Goal: Transaction & Acquisition: Purchase product/service

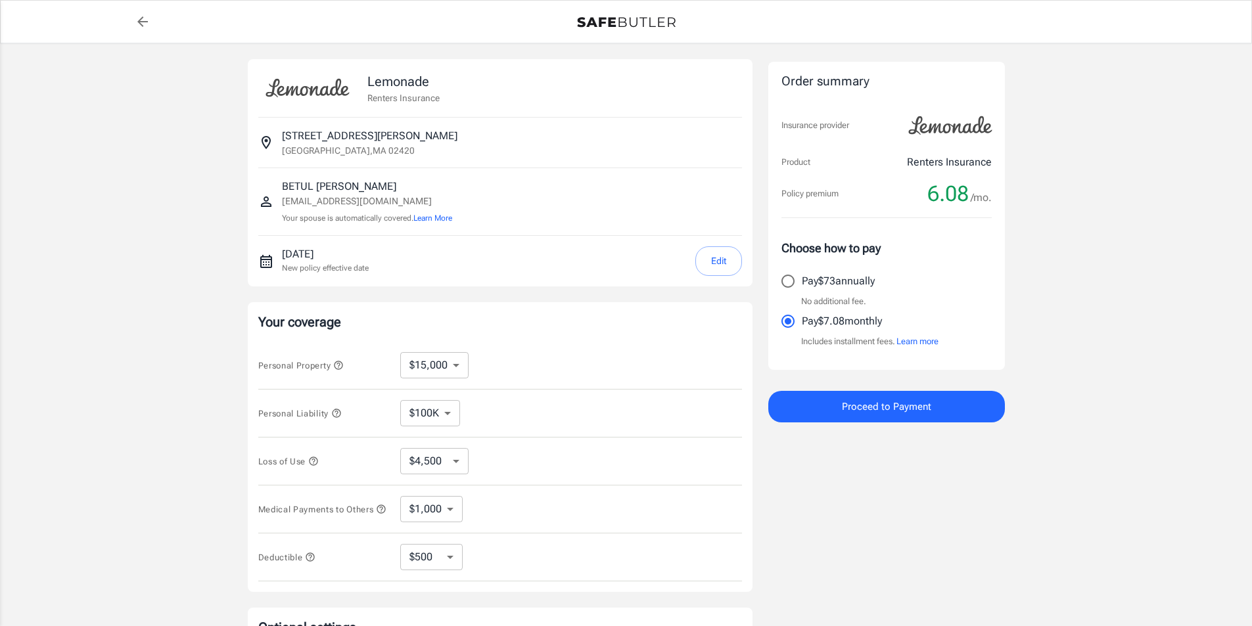
select select "15000"
select select "500"
click at [968, 129] on img at bounding box center [950, 125] width 99 height 37
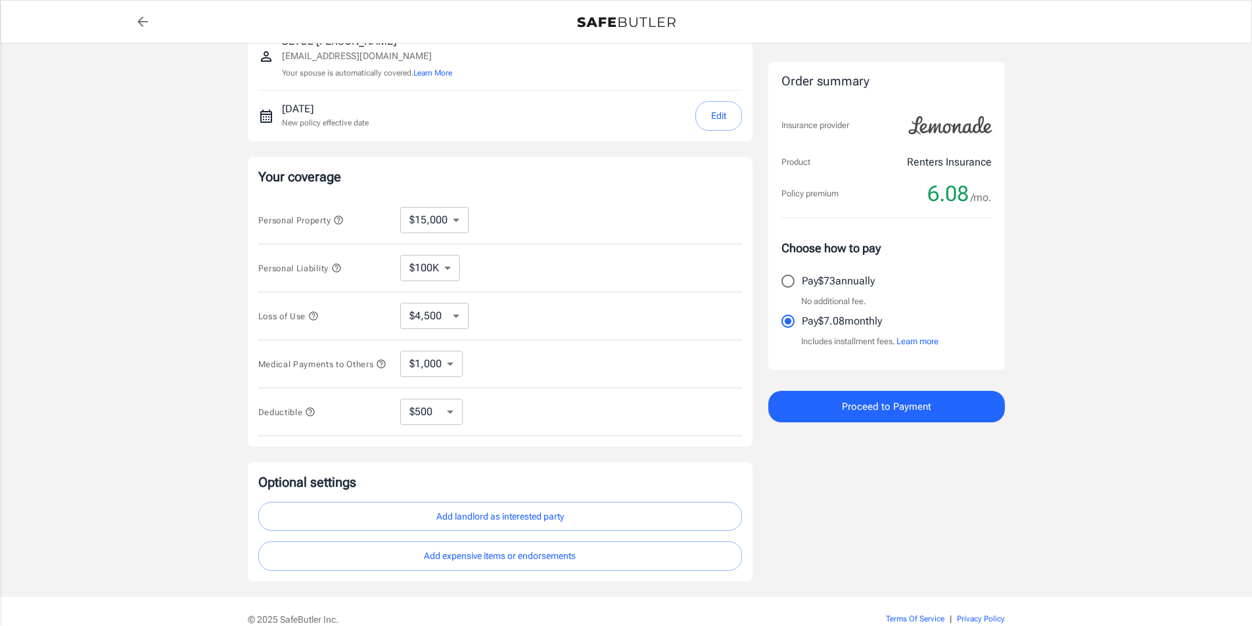
scroll to position [197, 0]
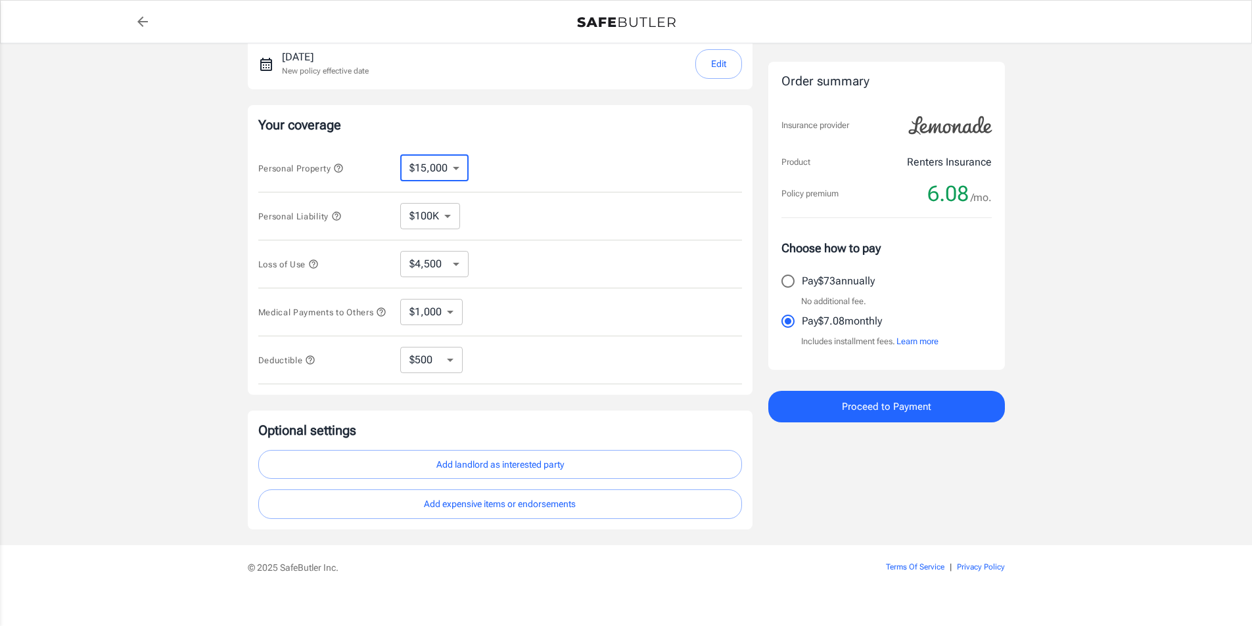
click at [446, 172] on select "$10,000 $15,000 $20,000 $25,000 $30,000 $40,000 $50,000 $100K $150K $200K $250K" at bounding box center [434, 168] width 68 height 26
select select "25000"
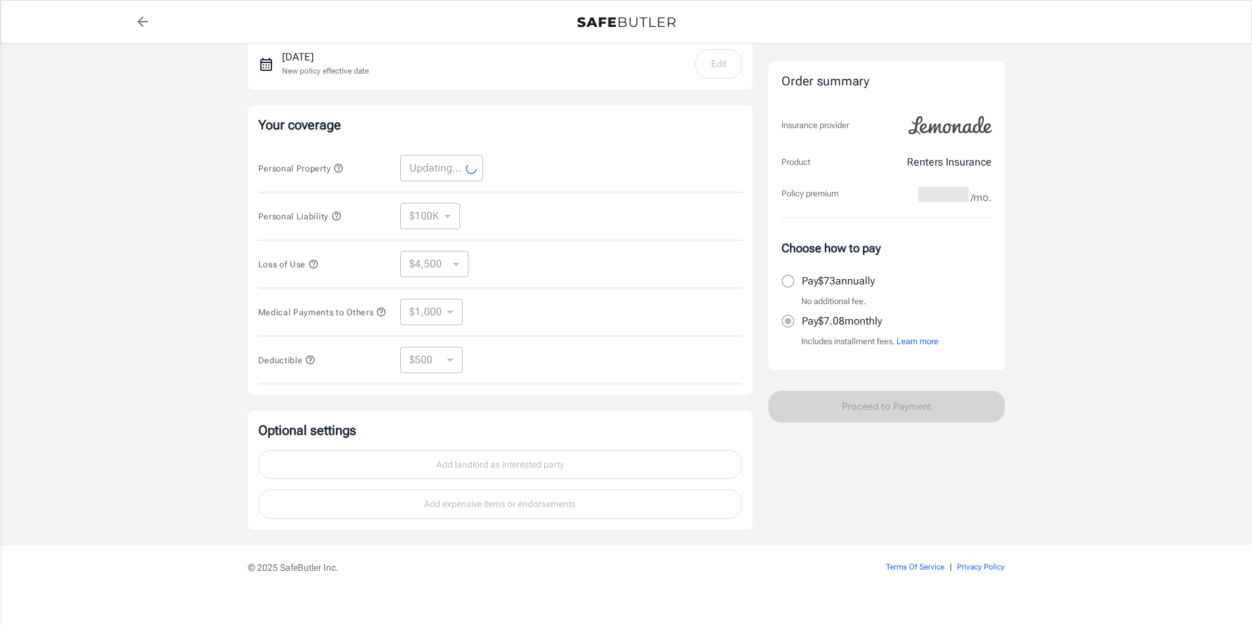
select select "25000"
select select "7500"
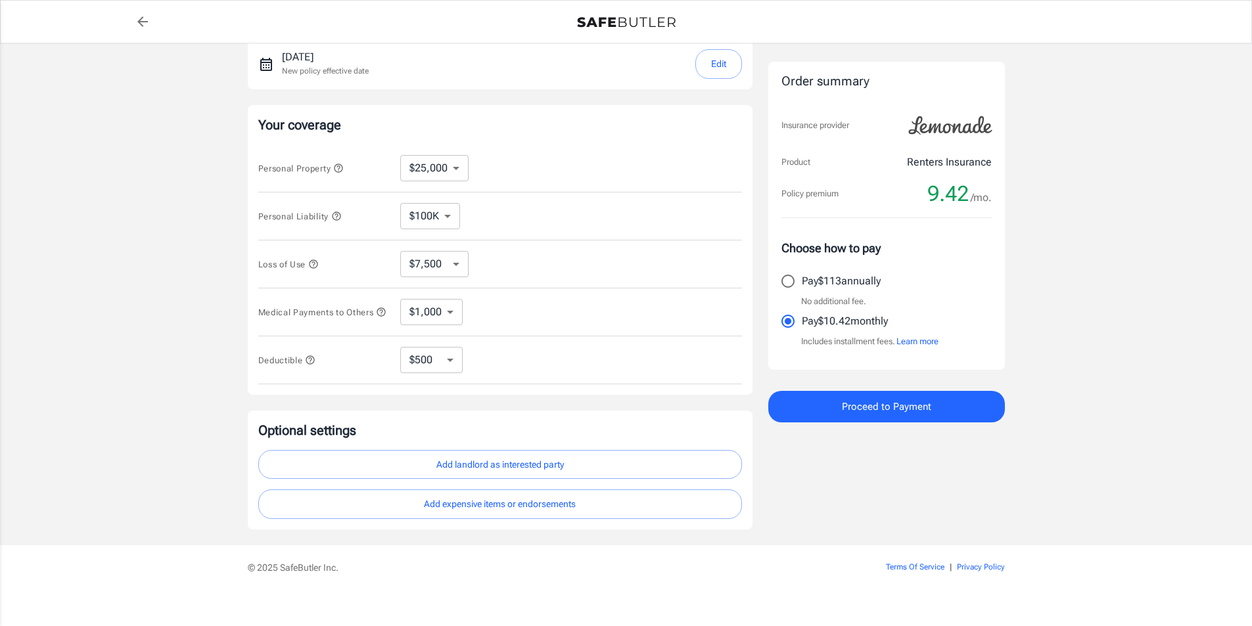
click at [438, 189] on div "Personal Property $10,000 $15,000 $20,000 $25,000 $30,000 $40,000 $50,000 $100K…" at bounding box center [500, 169] width 484 height 48
click at [443, 178] on select "$10,000 $15,000 $20,000 $25,000 $30,000 $40,000 $50,000 $100K $150K $200K $250K" at bounding box center [434, 168] width 68 height 26
select select "15000"
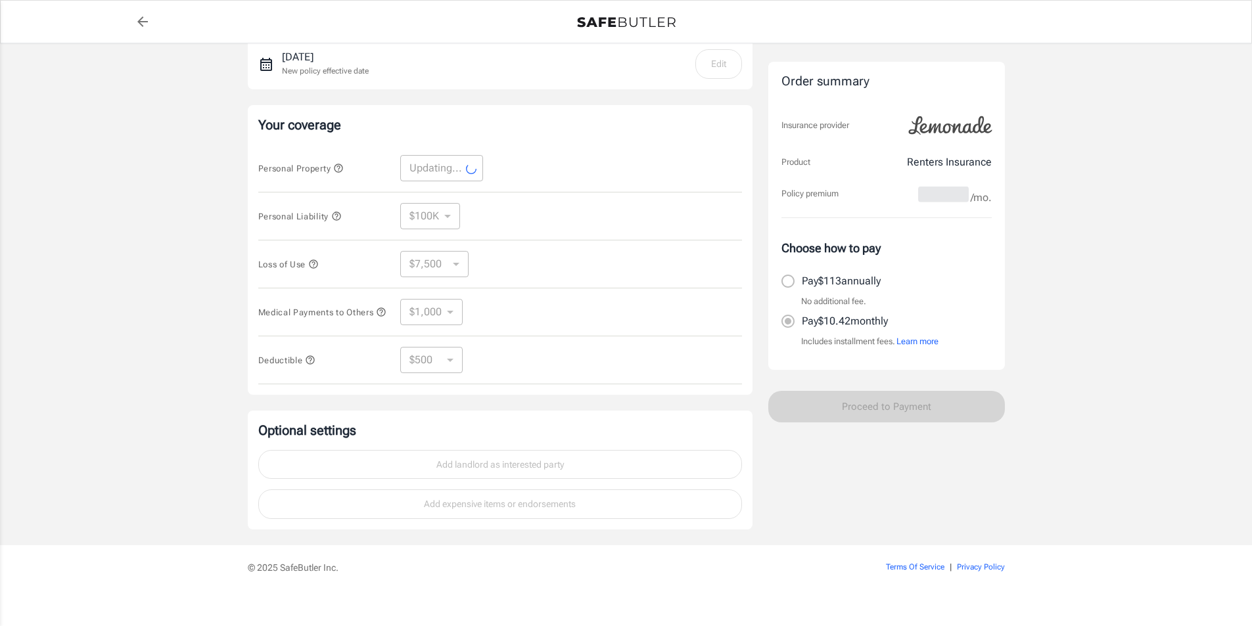
select select "15000"
select select "4500"
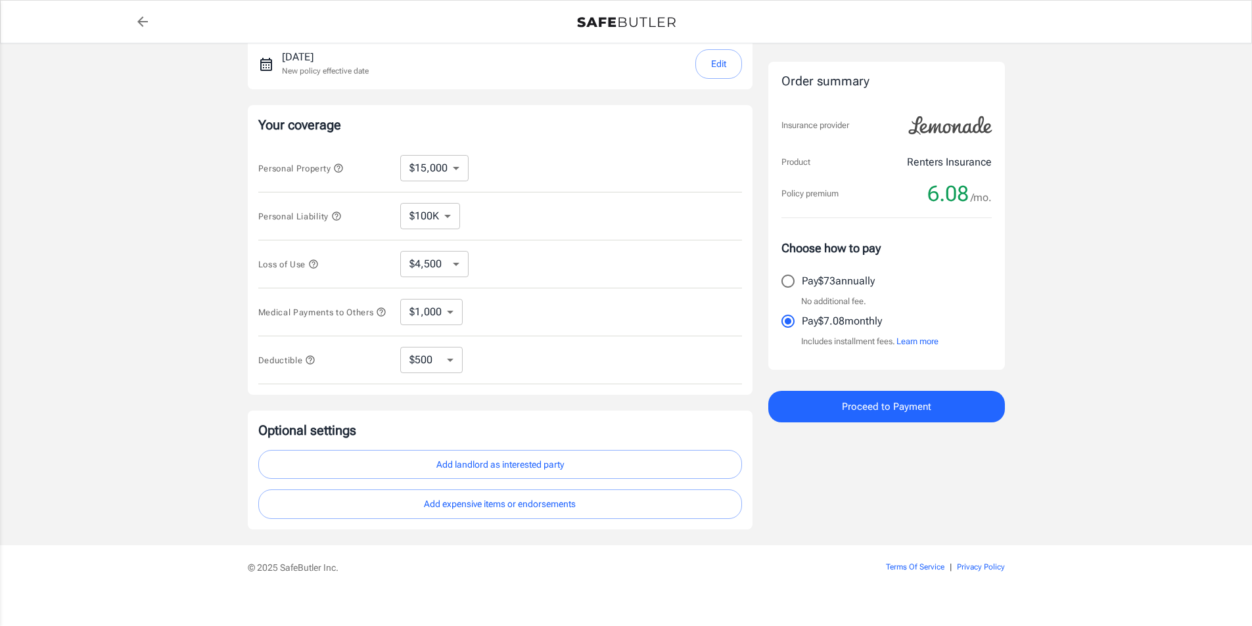
click at [554, 170] on div "Personal Property $10,000 $15,000 $20,000 $25,000 $30,000 $40,000 $50,000 $100K…" at bounding box center [500, 169] width 484 height 48
click at [344, 166] on icon "button" at bounding box center [338, 168] width 11 height 11
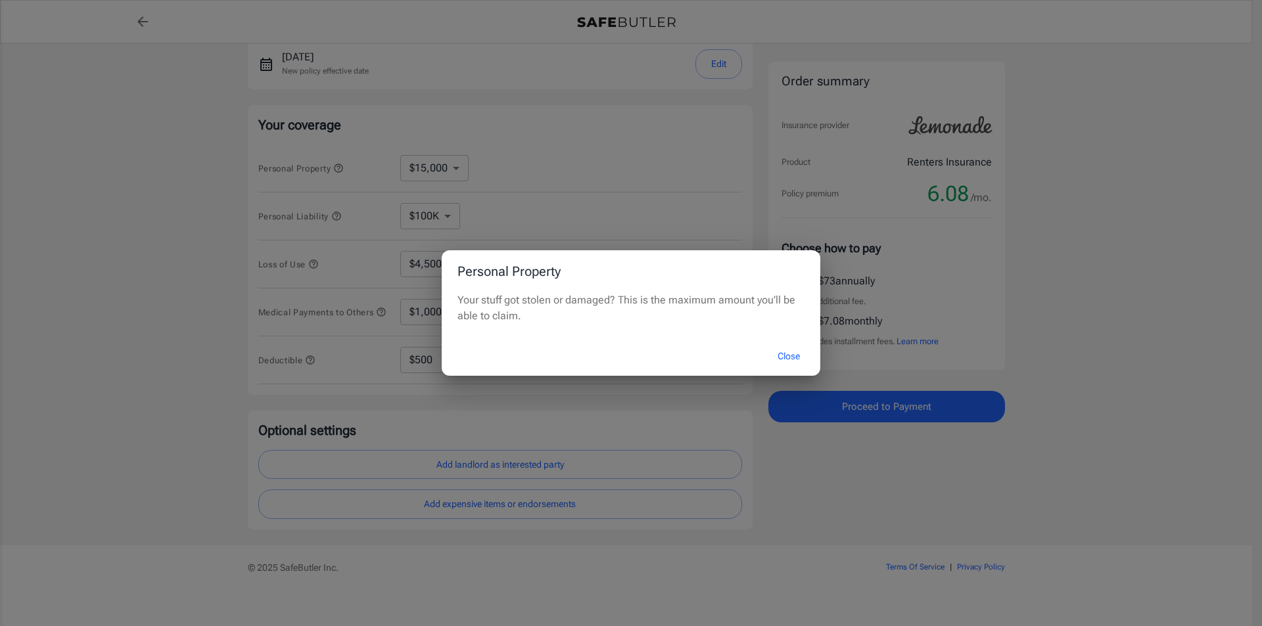
click at [785, 355] on button "Close" at bounding box center [788, 356] width 53 height 28
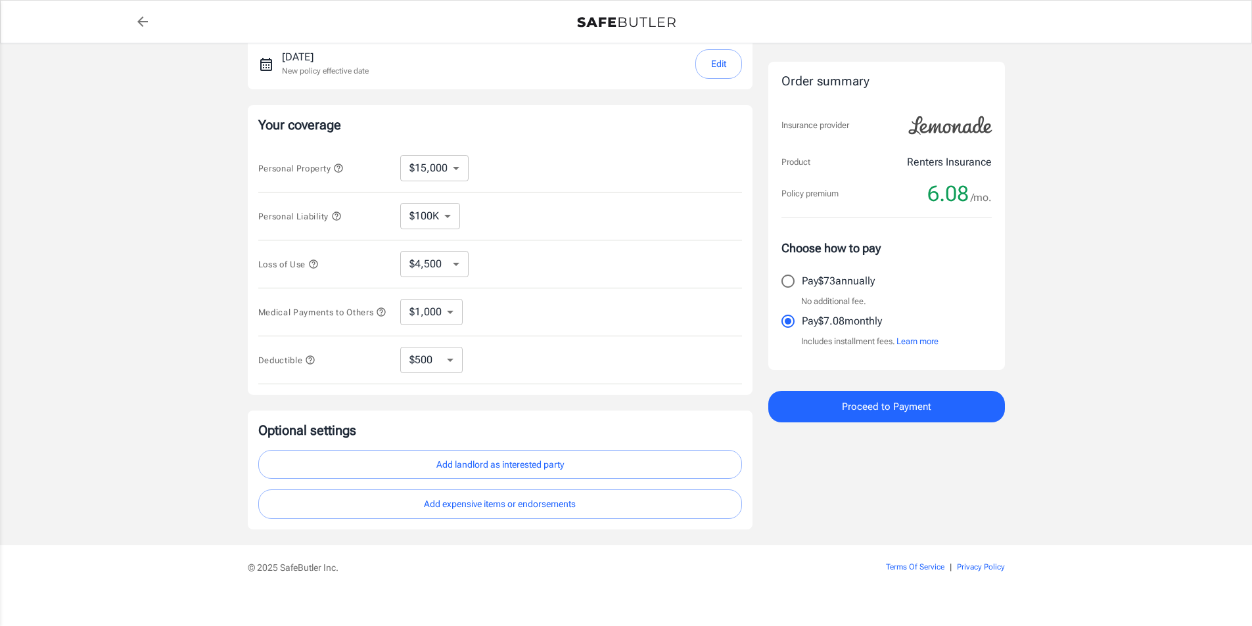
click at [434, 182] on div "Personal Property $10,000 $15,000 $20,000 $25,000 $30,000 $40,000 $50,000 $100K…" at bounding box center [500, 169] width 484 height 48
click at [436, 179] on select "$10,000 $15,000 $20,000 $25,000 $30,000 $40,000 $50,000 $100K $150K $200K $250K" at bounding box center [434, 168] width 68 height 26
select select "20000"
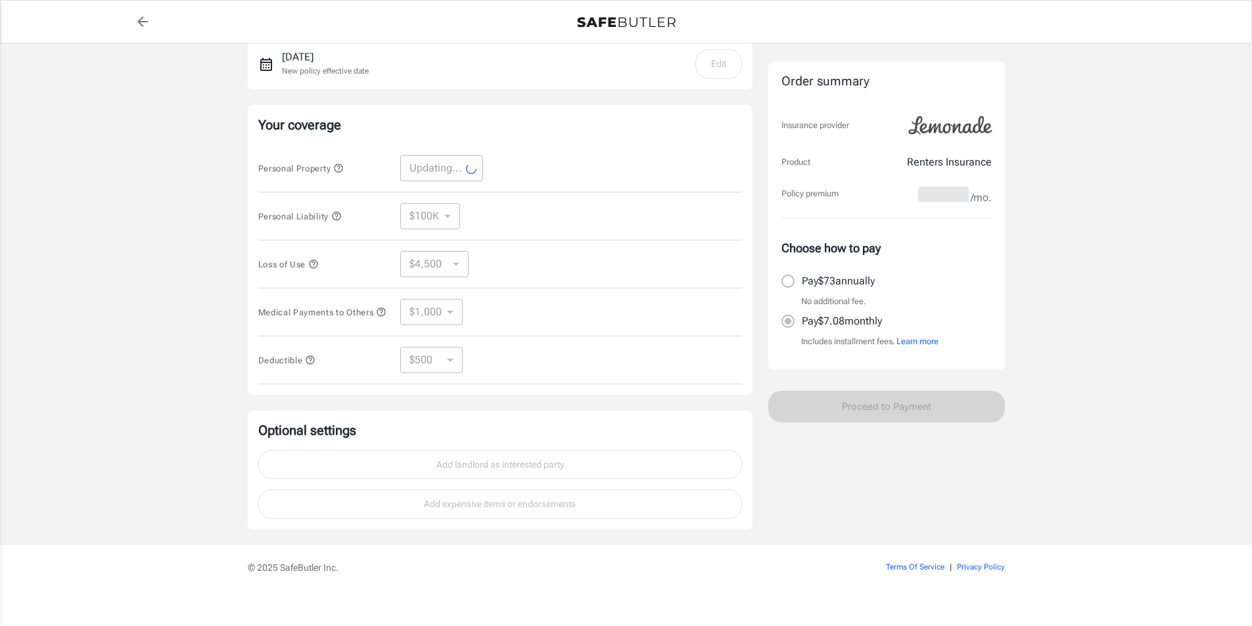
select select "20000"
select select "6000"
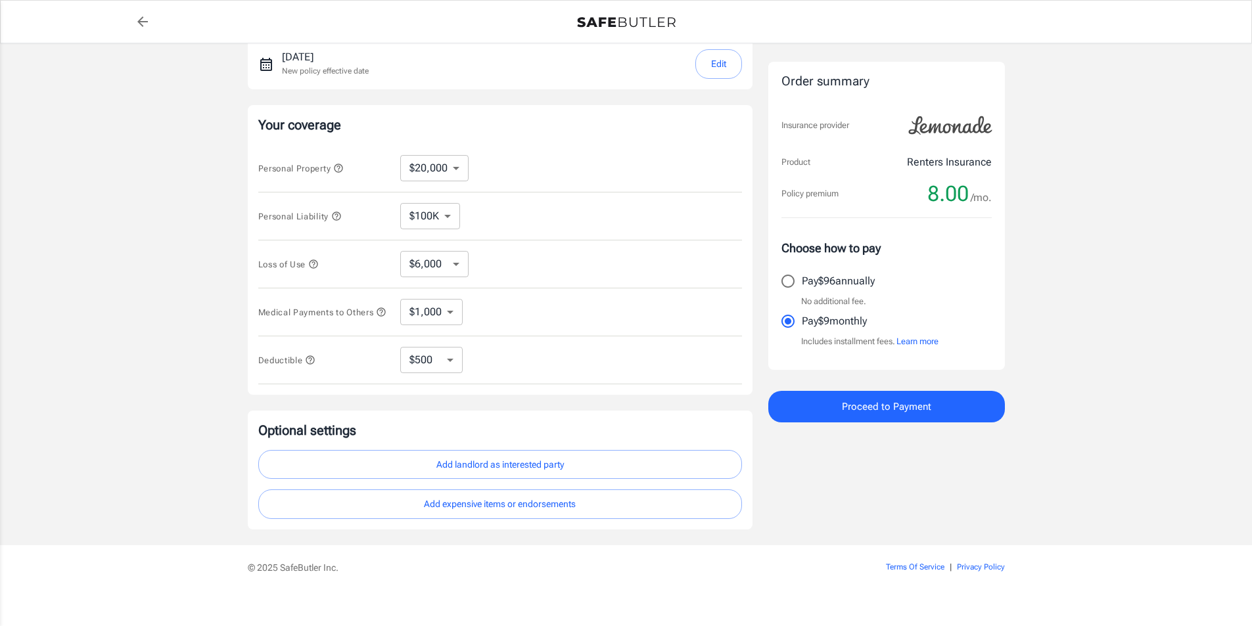
click at [452, 176] on select "$10,000 $15,000 $20,000 $25,000 $30,000 $40,000 $50,000 $100K $150K $200K $250K" at bounding box center [434, 168] width 68 height 26
select select "25000"
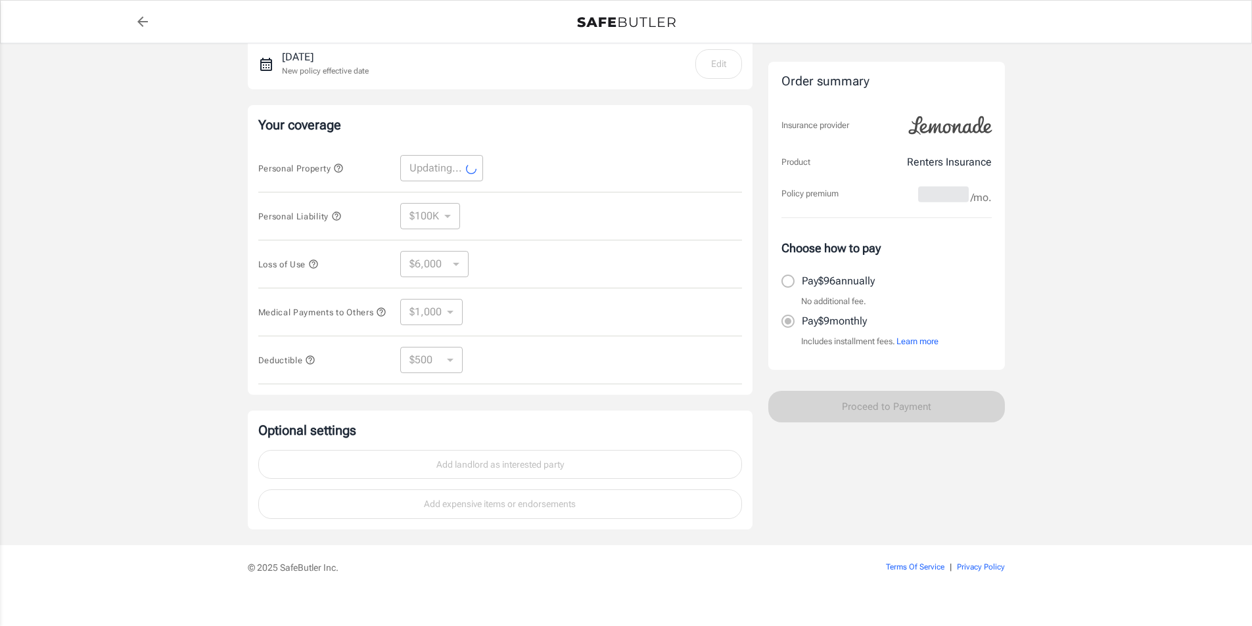
select select "25000"
select select "7500"
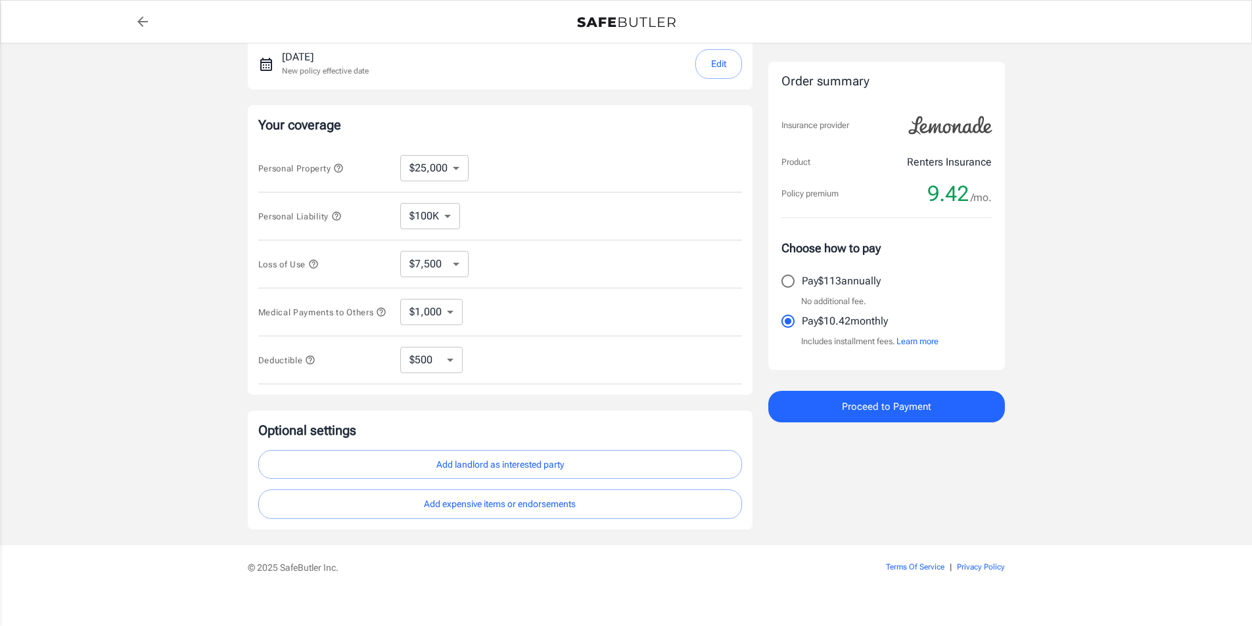
click at [881, 409] on span "Proceed to Payment" at bounding box center [886, 406] width 89 height 17
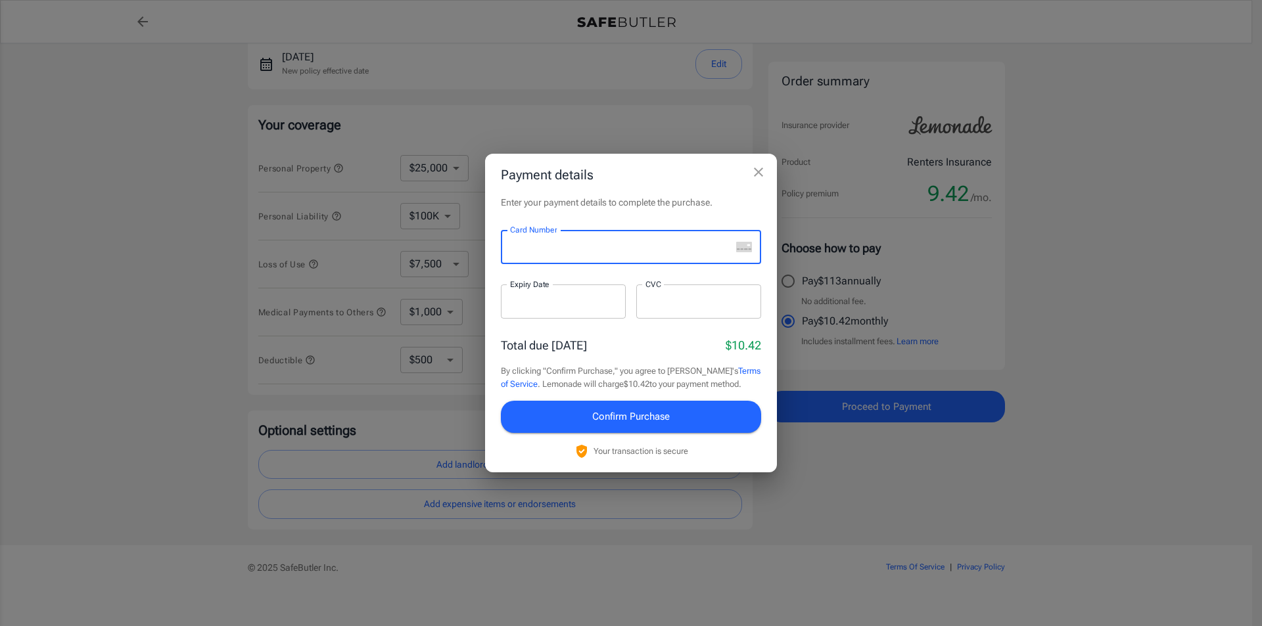
click at [591, 259] on div at bounding box center [616, 247] width 230 height 34
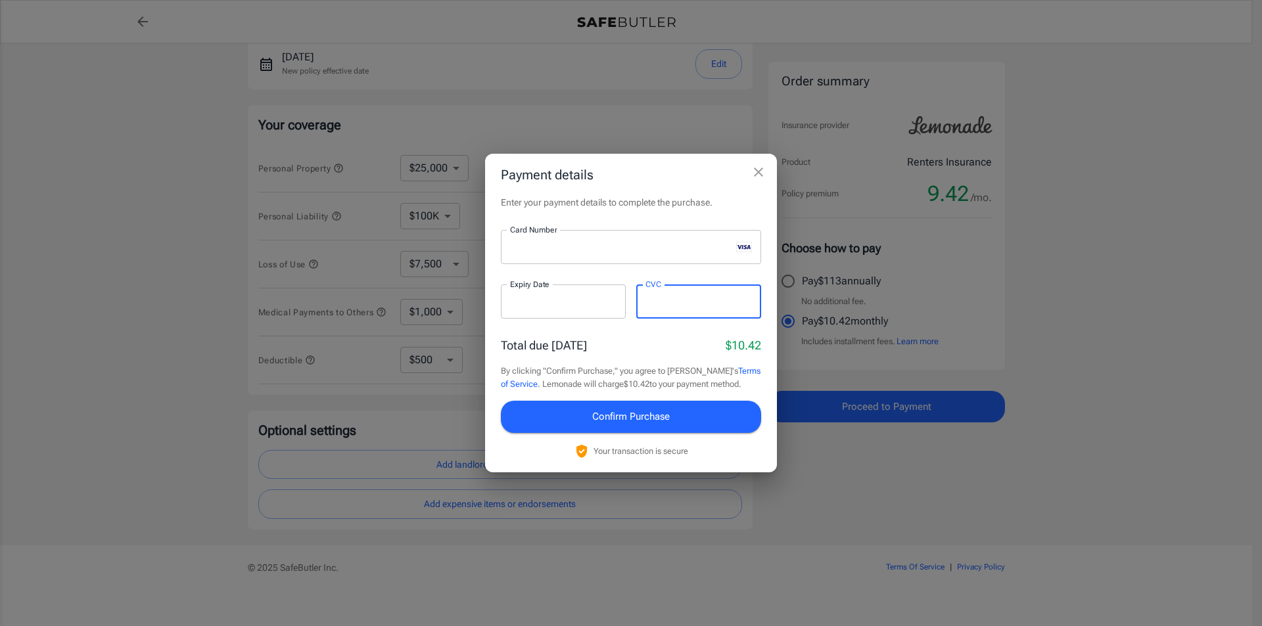
click at [612, 420] on span "Confirm Purchase" at bounding box center [631, 416] width 78 height 17
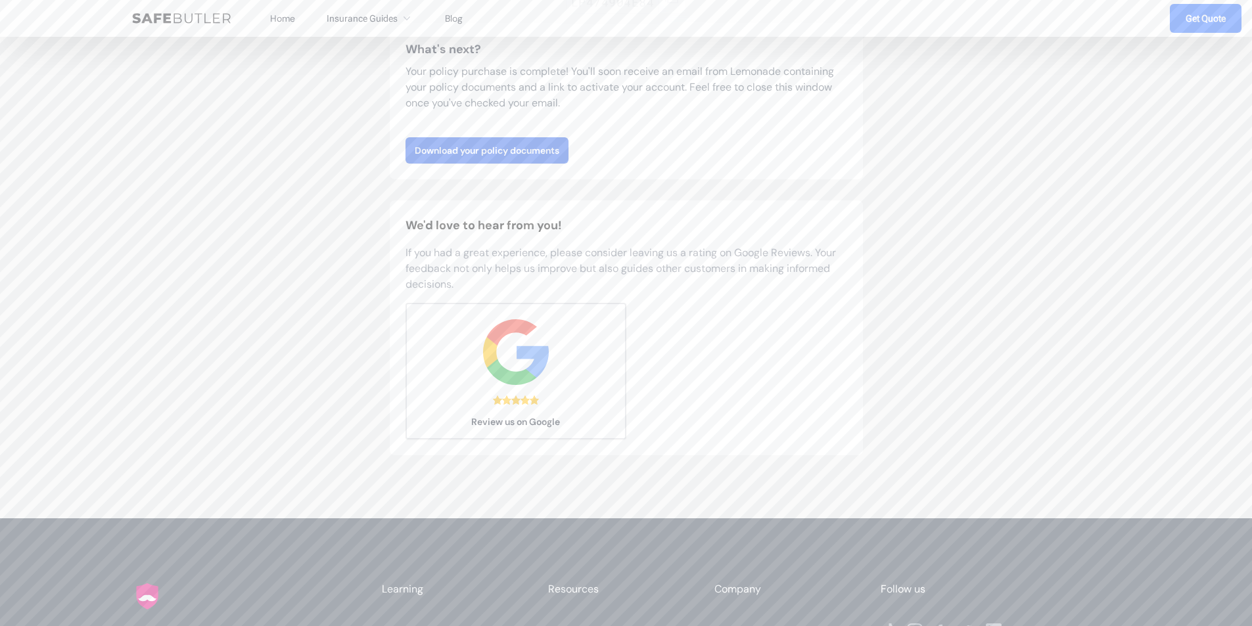
scroll to position [263, 0]
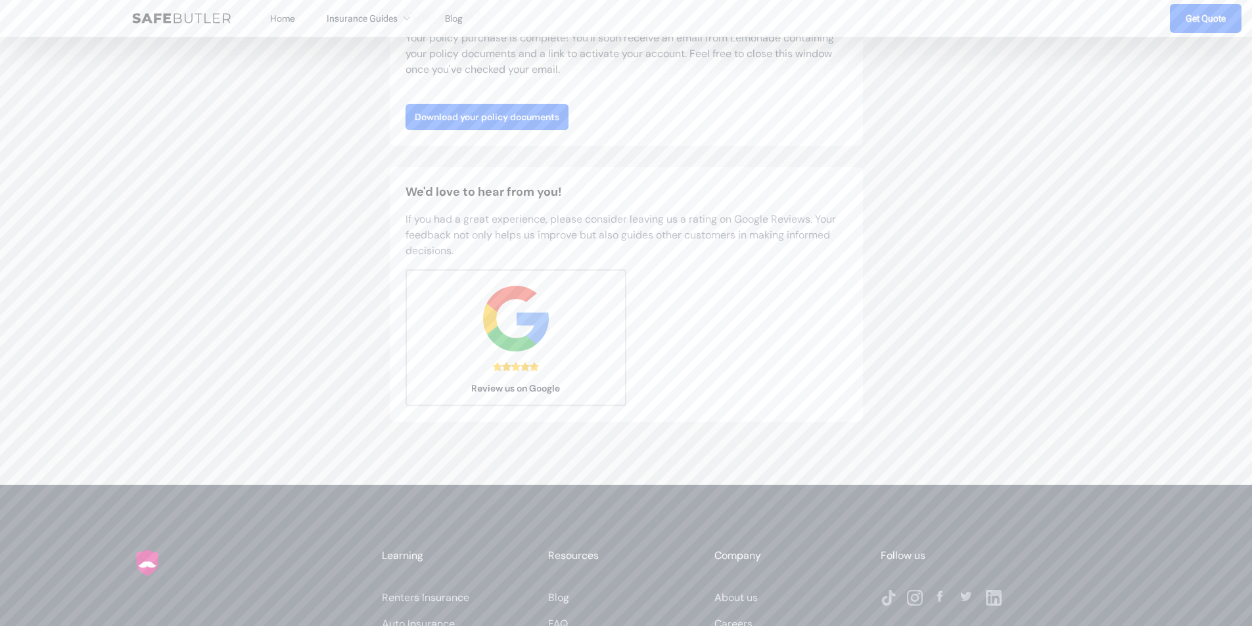
click at [496, 117] on link "Download your policy documents" at bounding box center [487, 117] width 163 height 26
